Goal: Check status: Check status

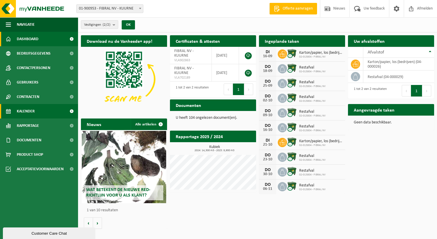
click at [29, 108] on span "Kalender" at bounding box center [26, 111] width 18 height 14
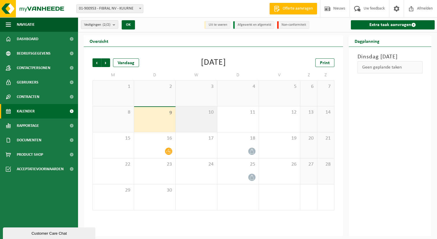
click at [201, 125] on div "10" at bounding box center [196, 119] width 41 height 26
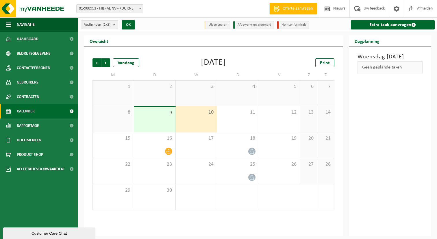
click at [160, 119] on div "9" at bounding box center [154, 119] width 41 height 25
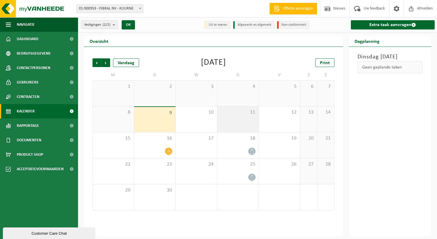
click at [247, 113] on span "11" at bounding box center [238, 112] width 36 height 6
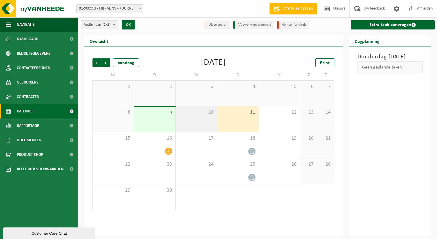
click at [207, 113] on span "10" at bounding box center [197, 112] width 36 height 6
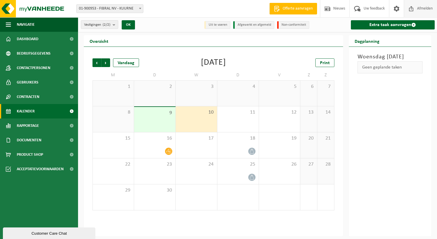
click at [419, 8] on span "Afmelden" at bounding box center [425, 8] width 18 height 17
